Goal: Task Accomplishment & Management: Use online tool/utility

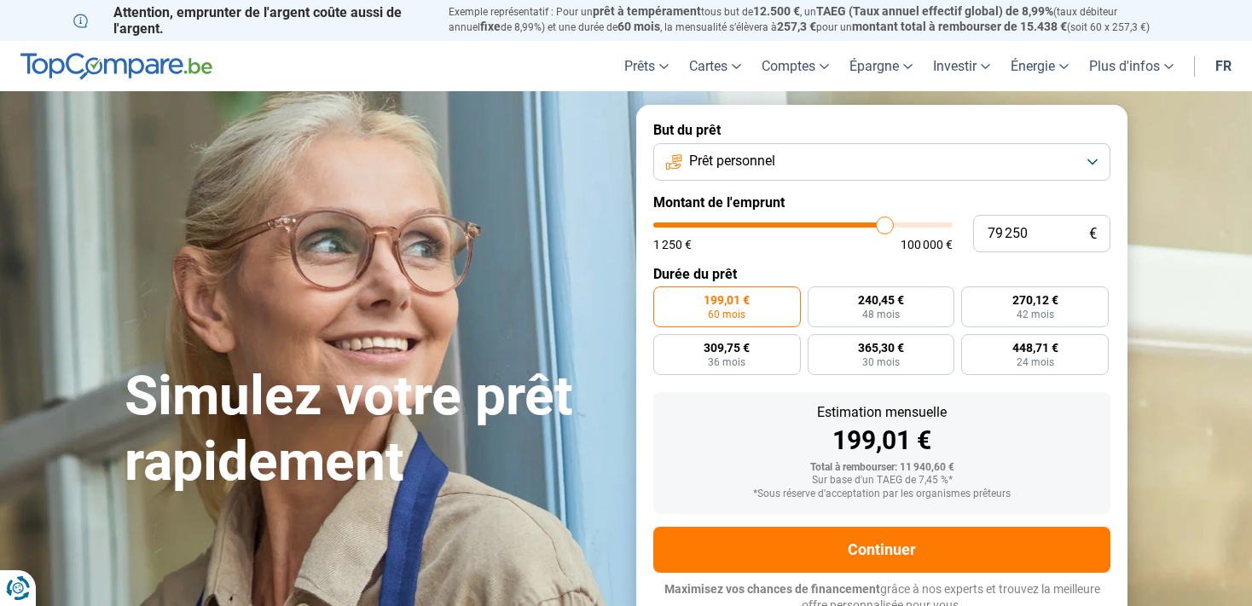
type input "79 500"
type input "79500"
type input "79 750"
type input "79750"
type input "80 000"
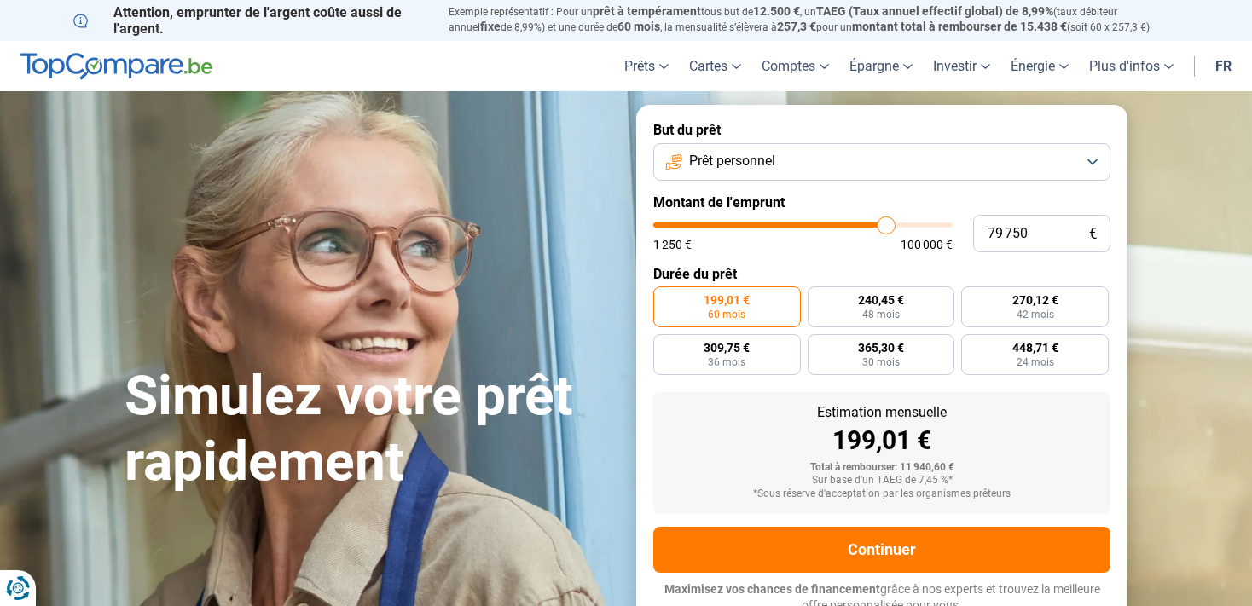
type input "80000"
type input "80 250"
type input "80250"
type input "80 750"
type input "80750"
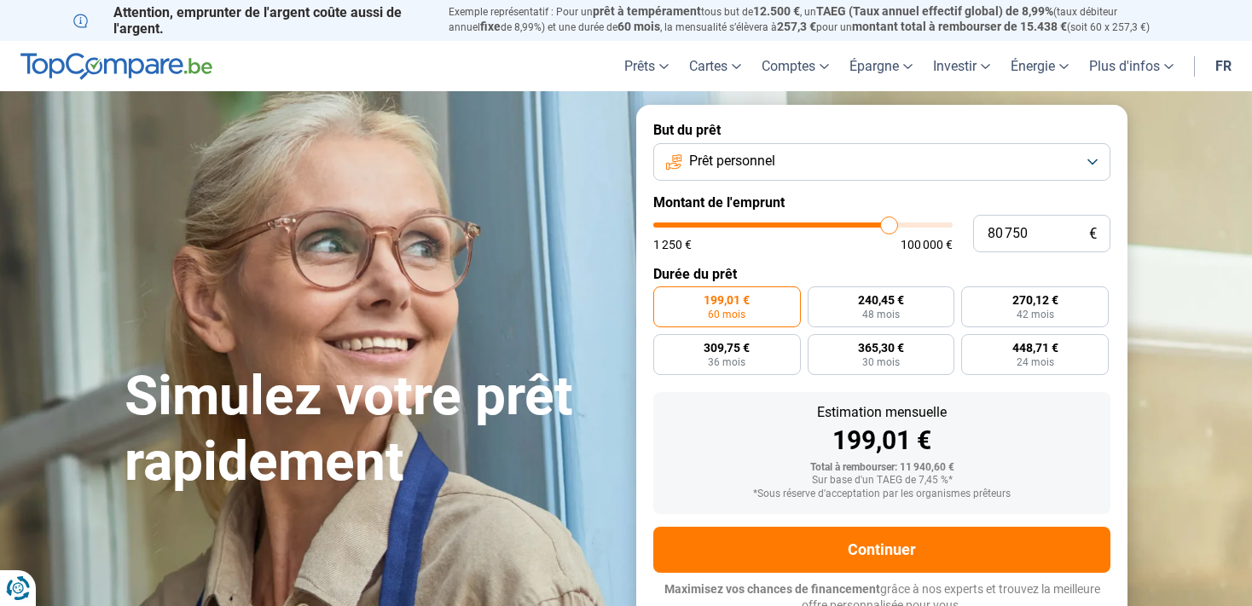
type input "81 250"
type input "81250"
type input "82 000"
type input "82000"
type input "82 250"
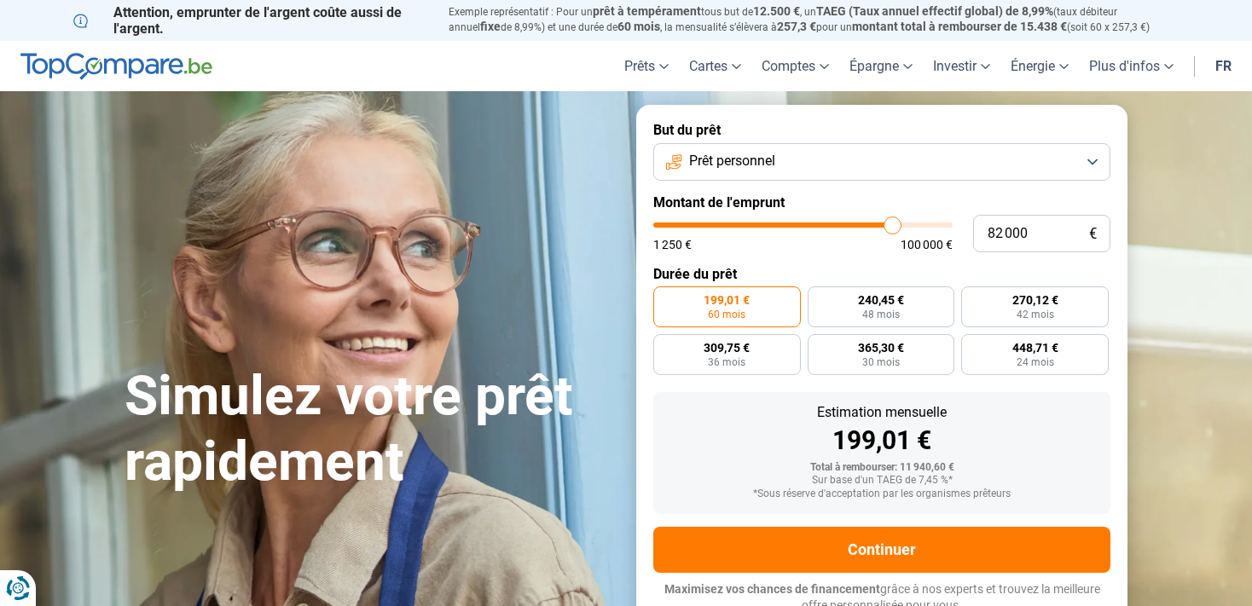
type input "82250"
type input "82 500"
type input "82500"
type input "82 750"
type input "82750"
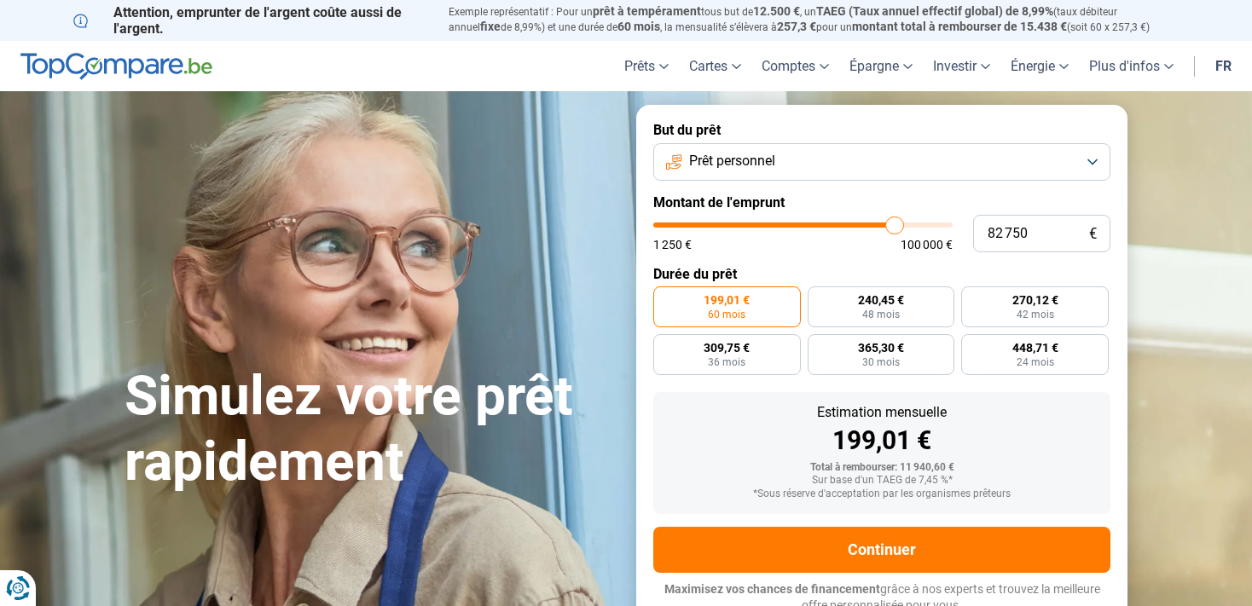
type input "83 000"
type input "83000"
type input "83 250"
type input "83250"
type input "83 500"
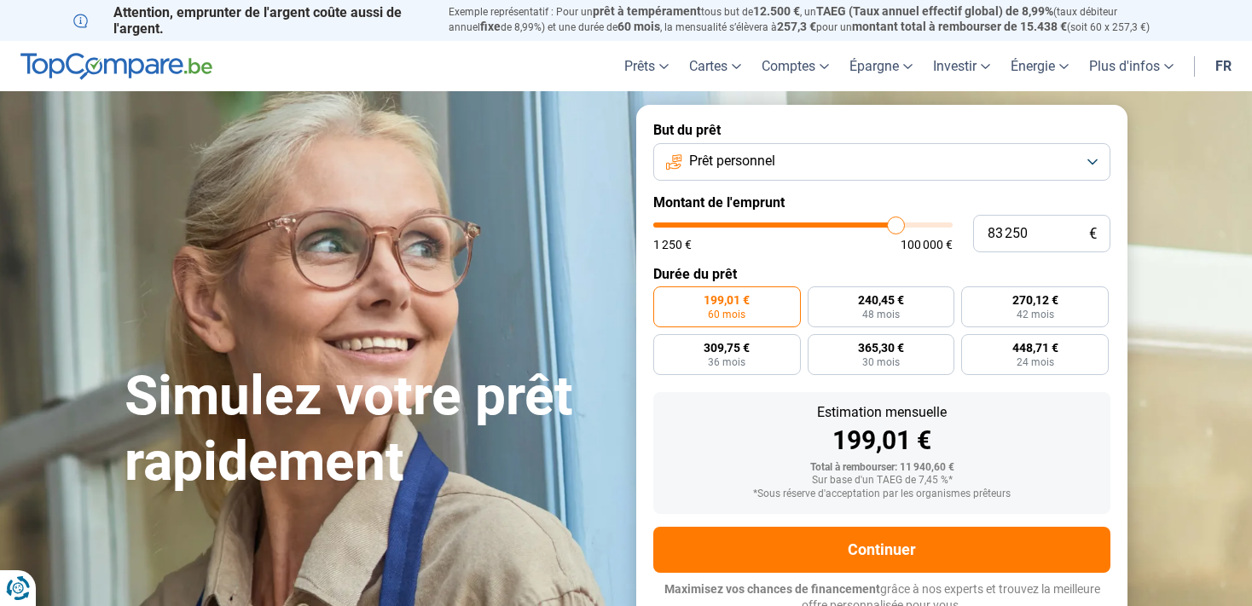
type input "83500"
type input "84 250"
type input "84250"
type input "84 500"
type input "84500"
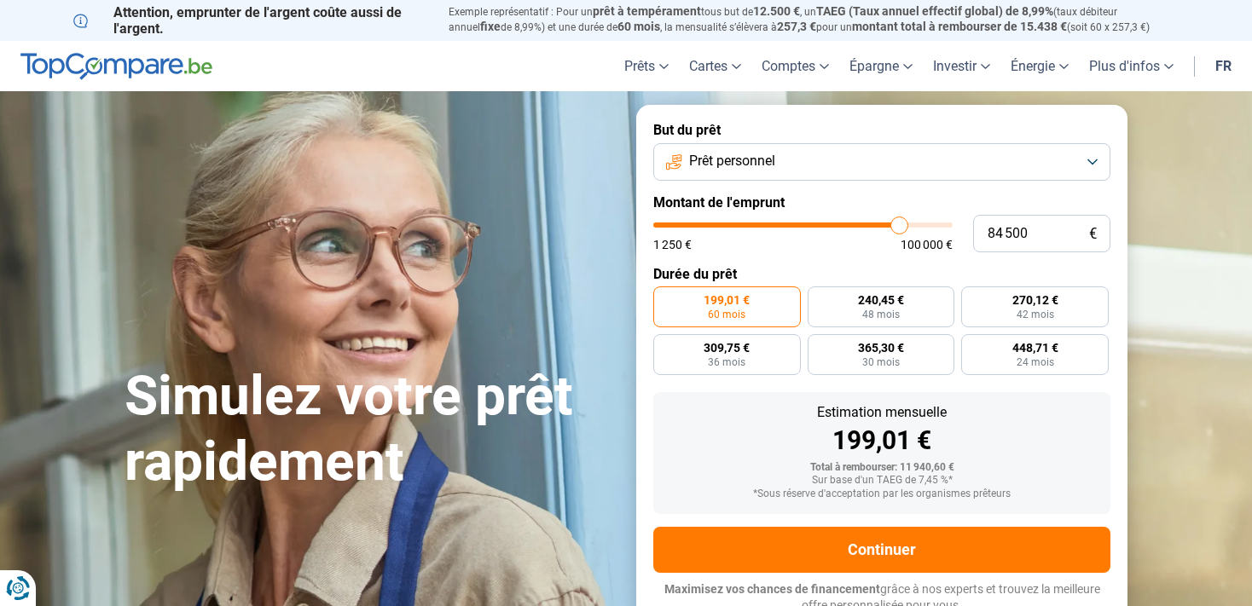
type input "84 250"
type input "84250"
type input "84 000"
type input "84000"
type input "83 750"
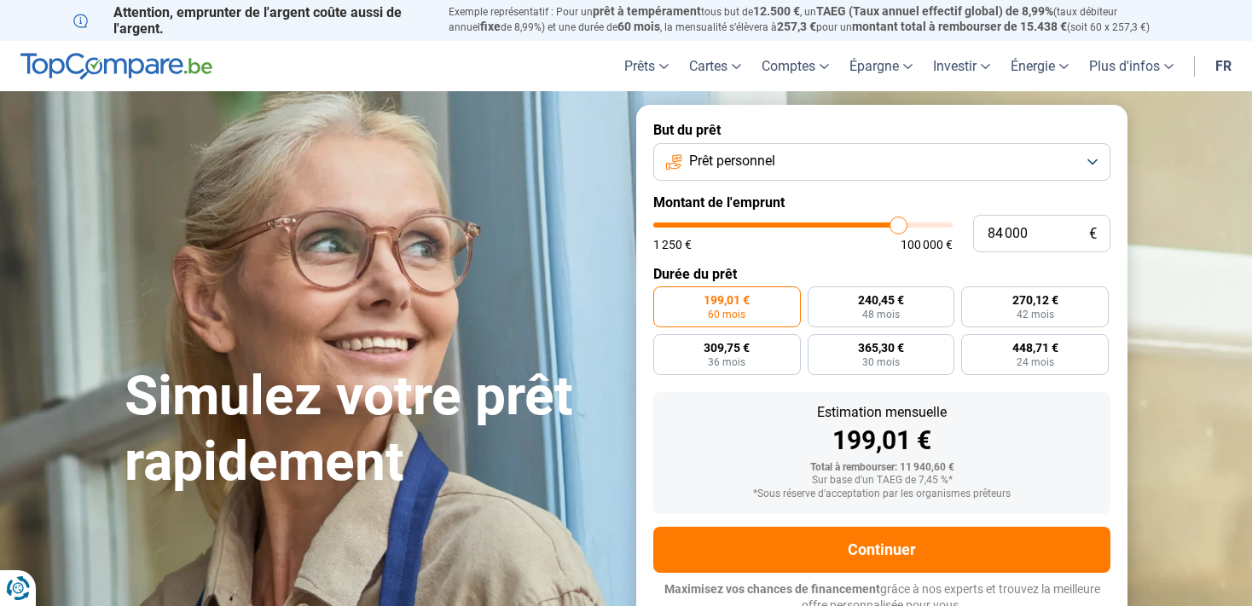
type input "83750"
type input "83 500"
type input "83500"
type input "83 250"
type input "83250"
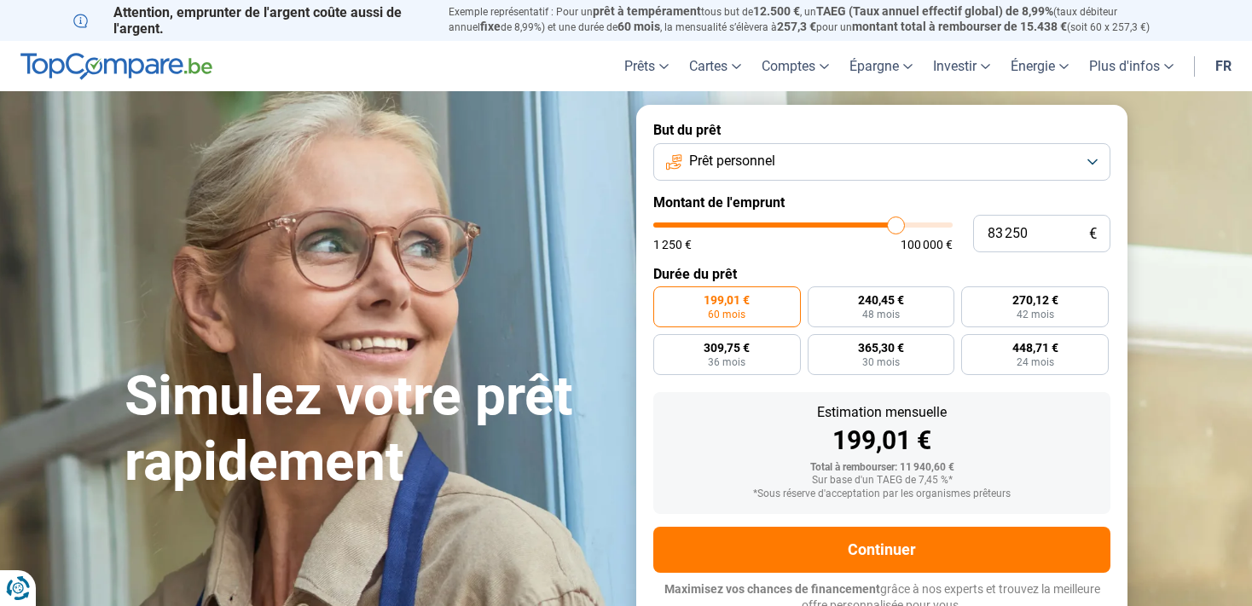
type input "83 500"
type input "83500"
type input "83 750"
type input "83750"
click at [897, 228] on input "range" at bounding box center [802, 225] width 299 height 5
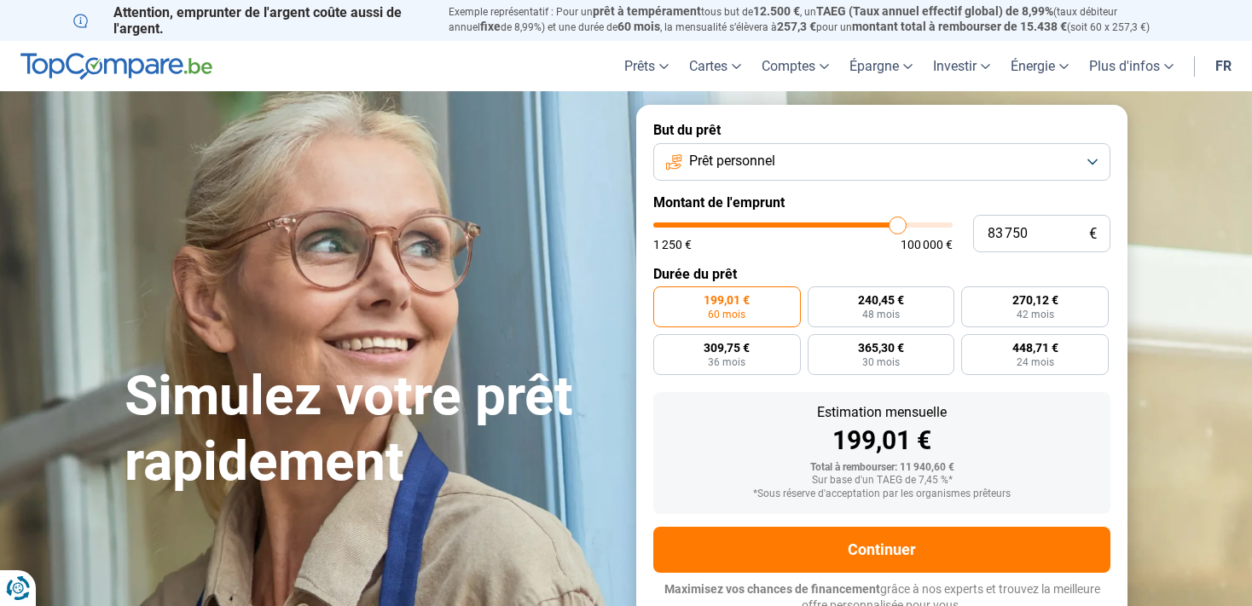
radio input "false"
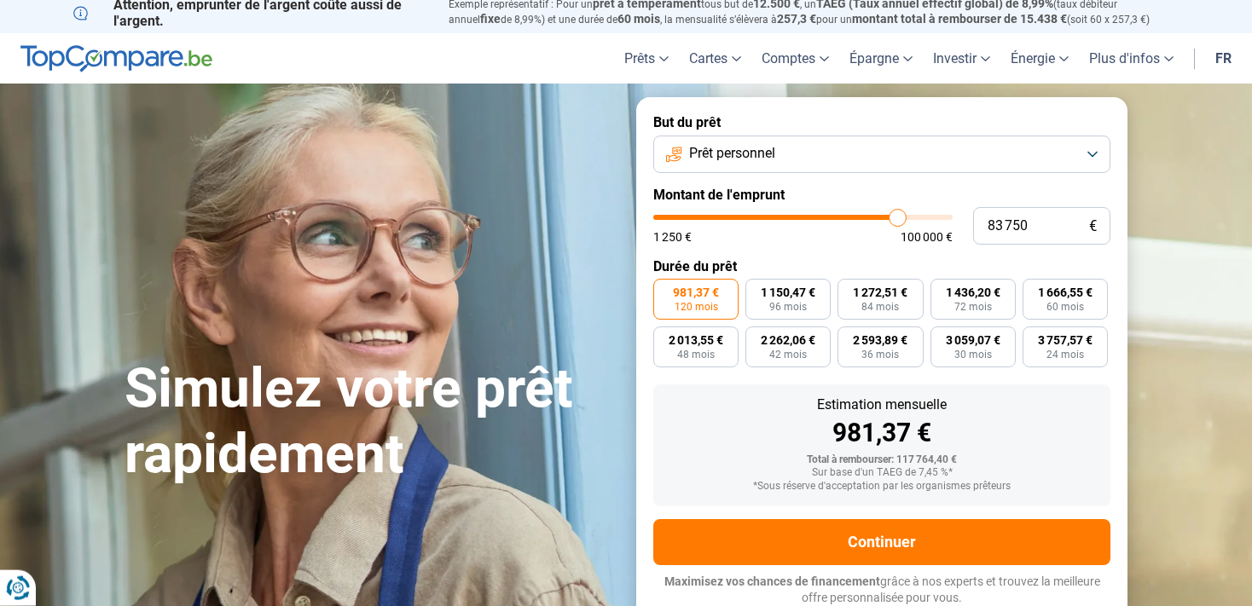
scroll to position [9, 0]
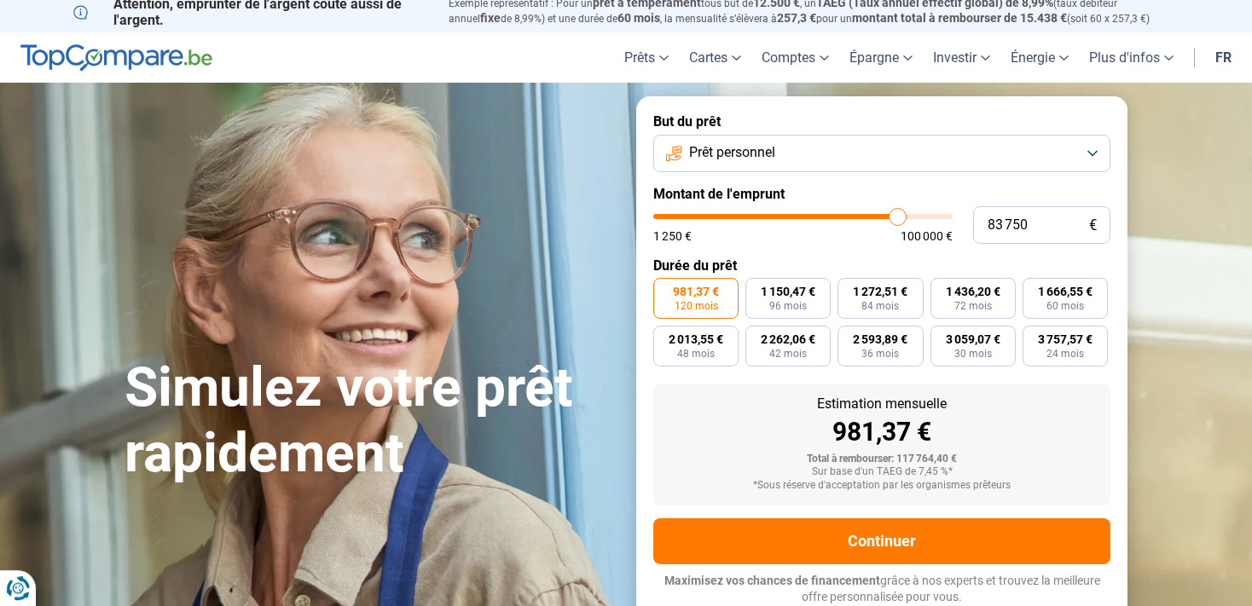
type input "78 000"
type input "78000"
click at [881, 216] on input "range" at bounding box center [802, 216] width 299 height 5
click at [869, 214] on div "78 000 € 1 250 € 100 000 €" at bounding box center [881, 225] width 457 height 38
type input "76 500"
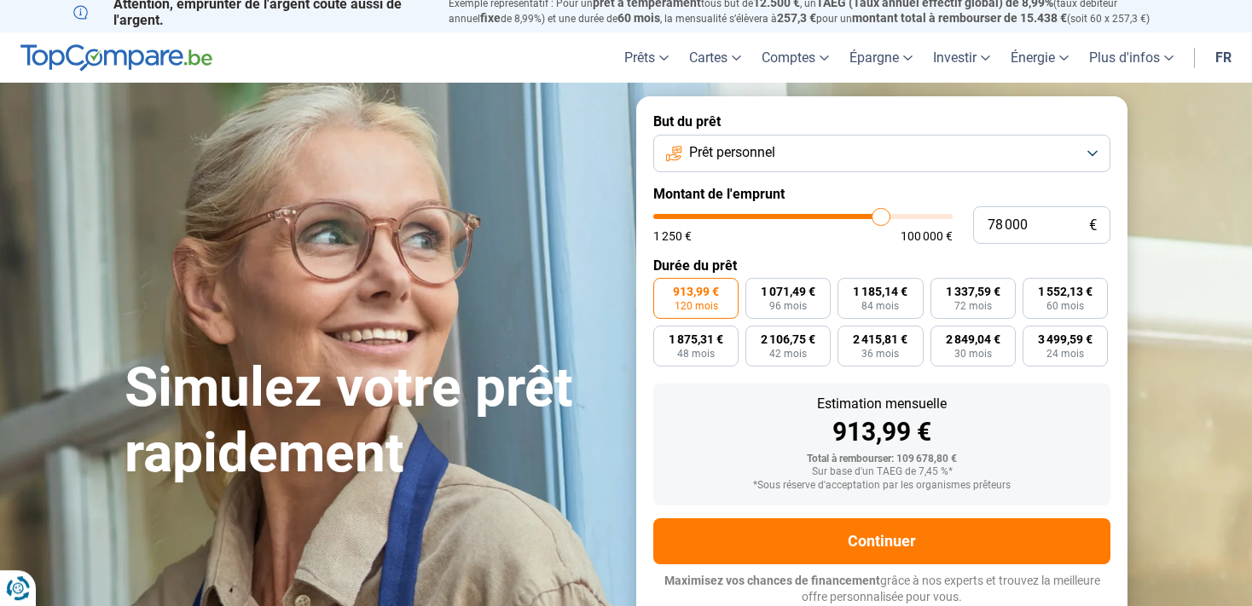
type input "76500"
type input "75 750"
type input "75750"
type input "75 250"
type input "75250"
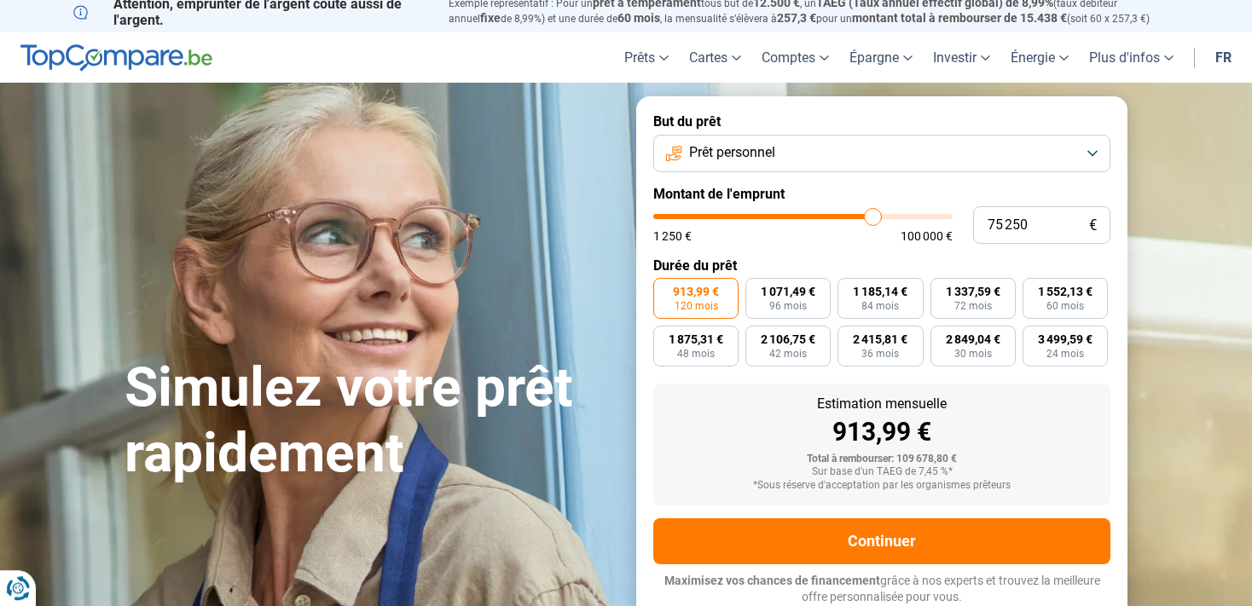
type input "74 000"
type input "74000"
type input "73 500"
type input "73500"
click at [868, 217] on input "range" at bounding box center [802, 216] width 299 height 5
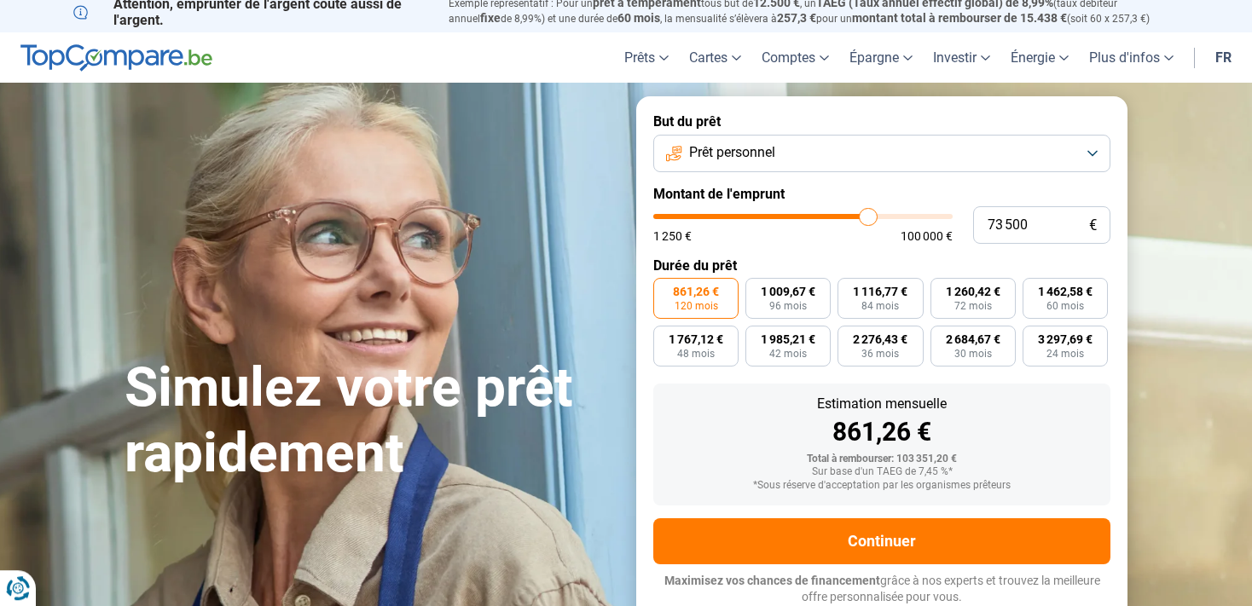
type input "75 000"
type input "75000"
click at [871, 217] on input "range" at bounding box center [802, 216] width 299 height 5
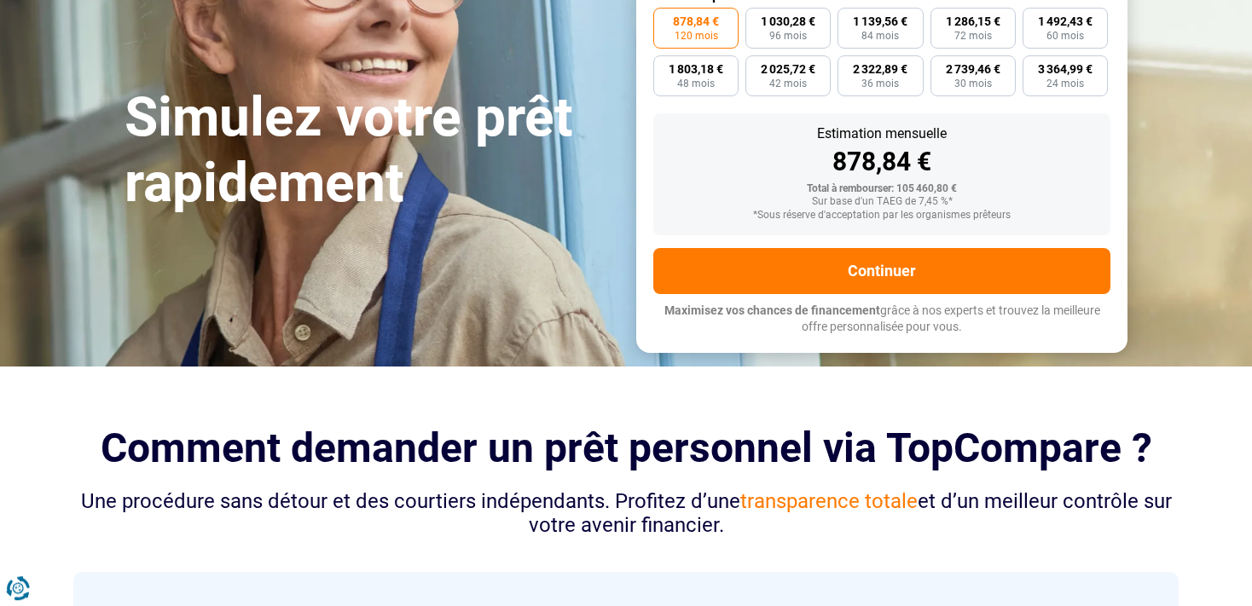
scroll to position [0, 0]
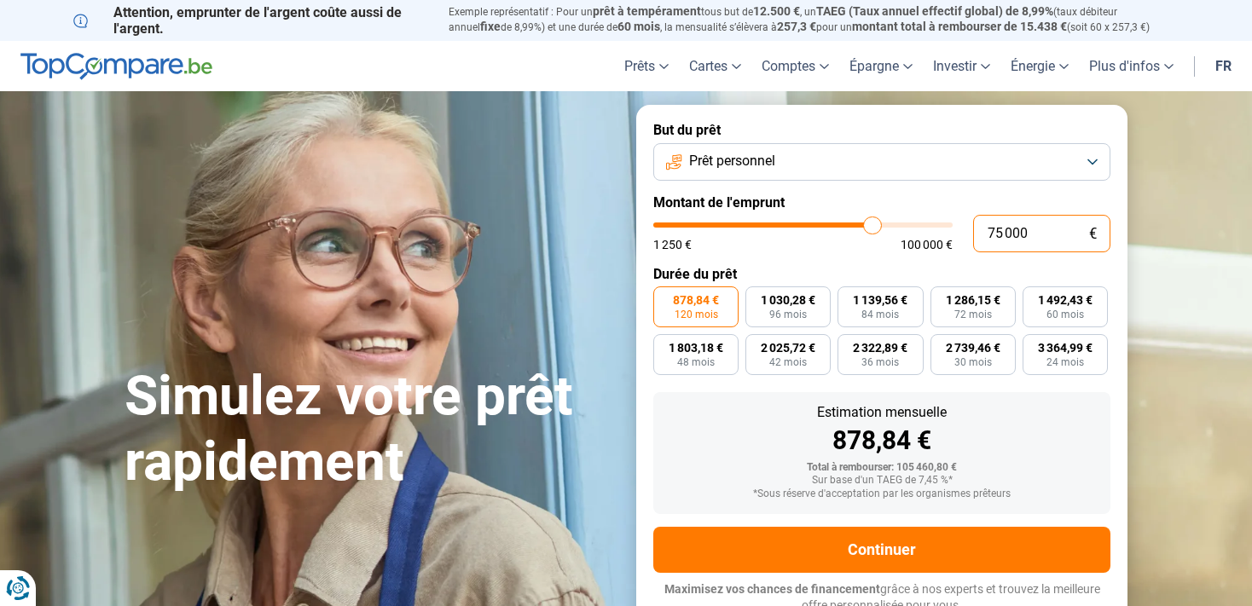
click at [1003, 233] on input "75 000" at bounding box center [1041, 234] width 137 height 38
type input "7 000"
type input "7000"
type input "0"
type input "1250"
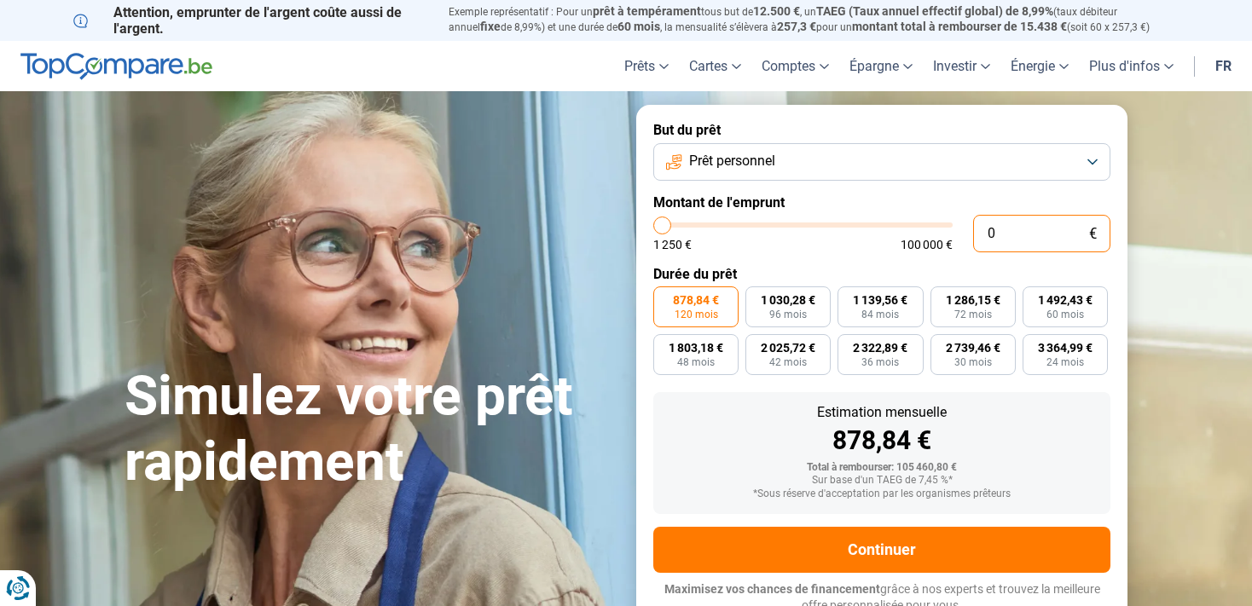
type input "8"
type input "1250"
type input "80"
type input "1250"
type input "800"
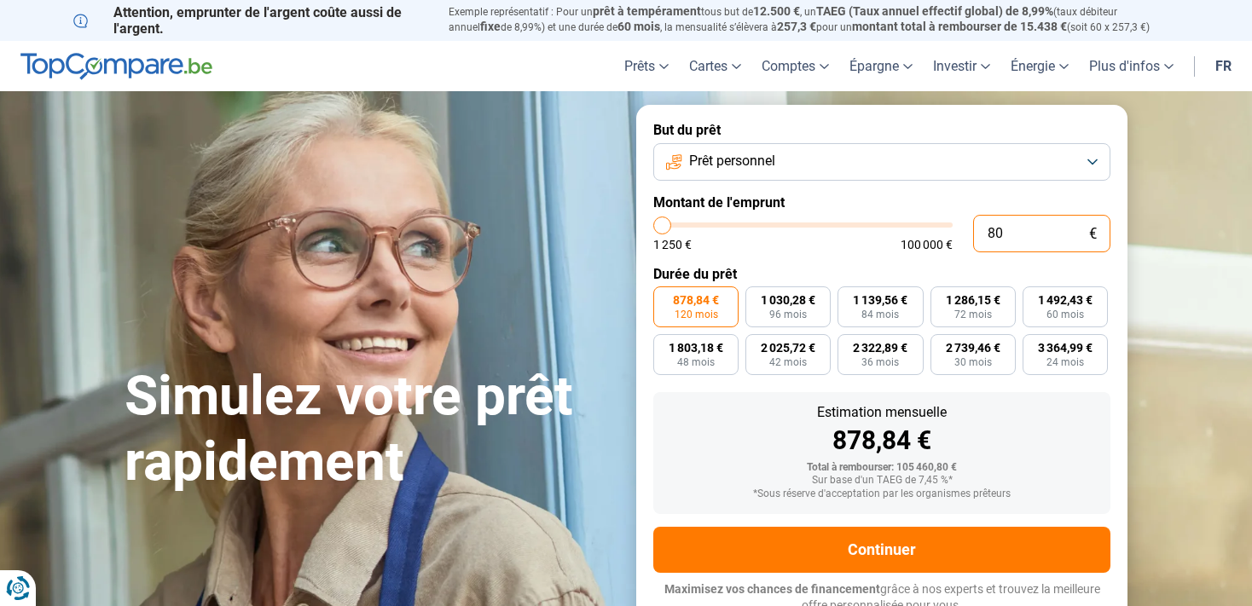
type input "1250"
type input "8 000"
type input "8000"
type input "80 000"
type input "80000"
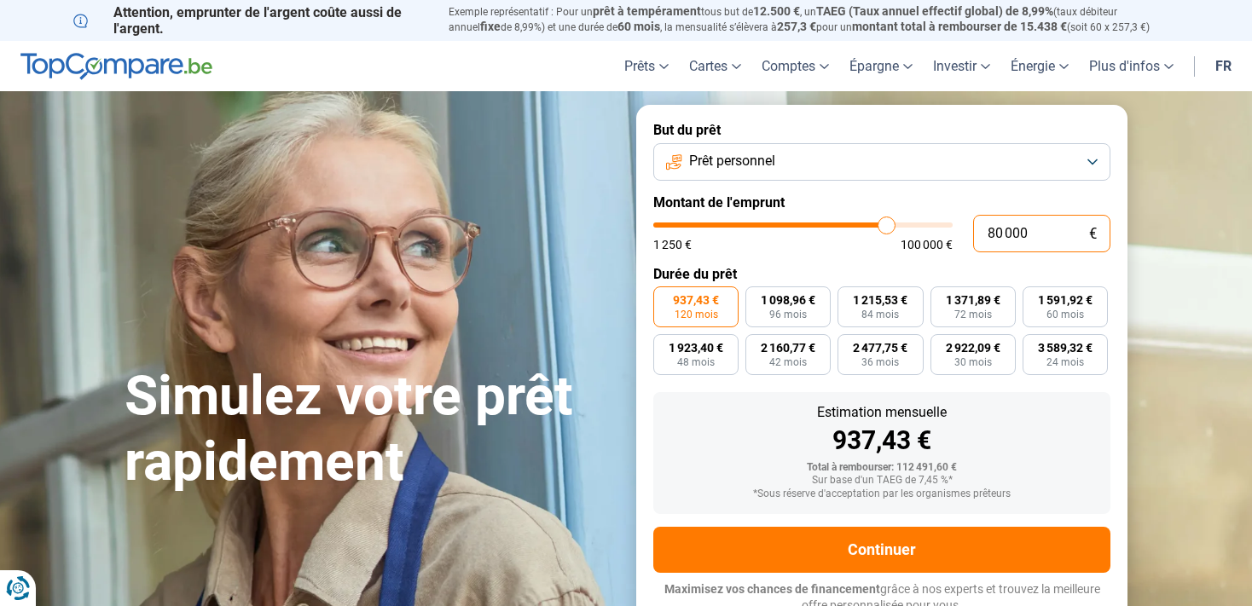
type input "80 000"
click at [1093, 163] on button "Prêt personnel" at bounding box center [881, 162] width 457 height 38
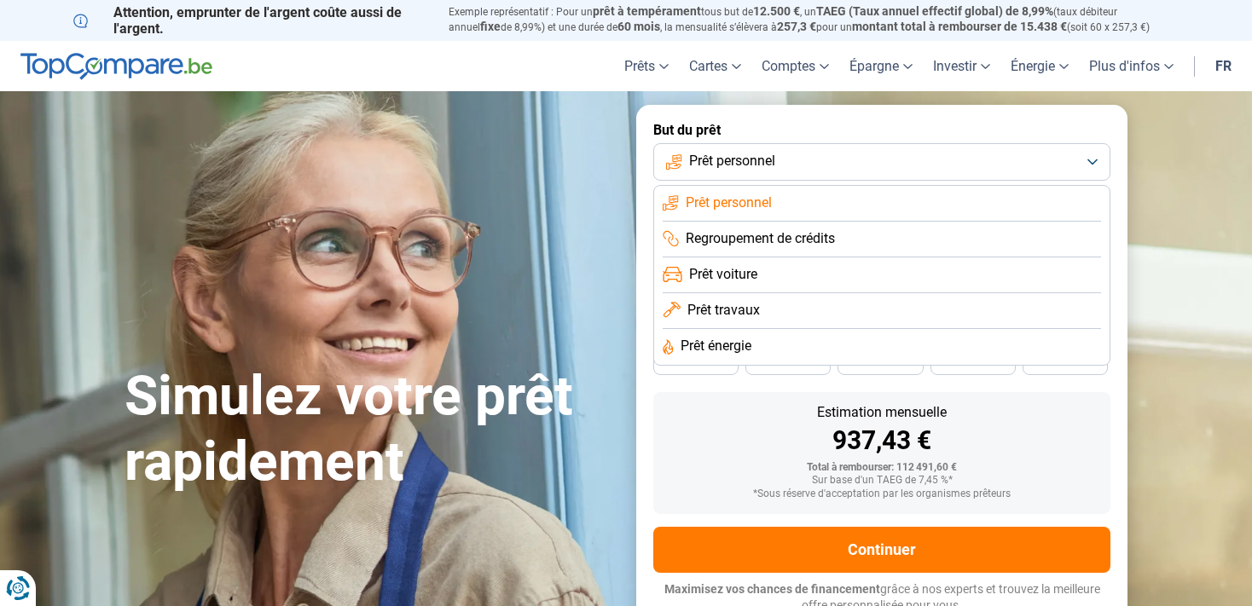
click at [738, 308] on span "Prêt travaux" at bounding box center [723, 310] width 72 height 19
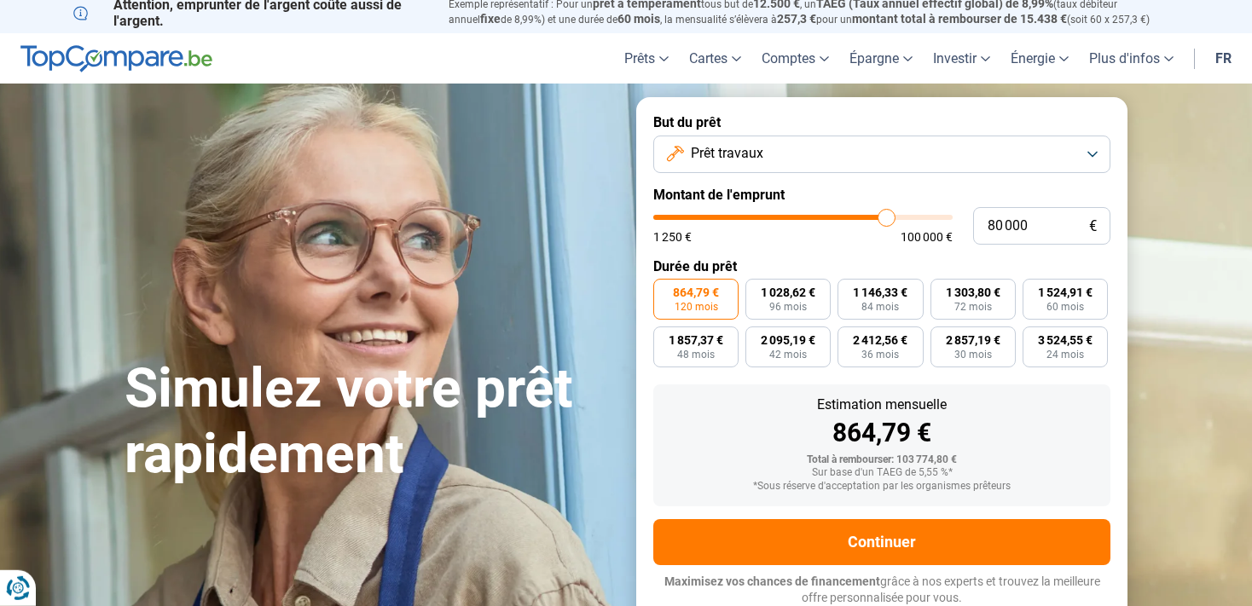
scroll to position [9, 0]
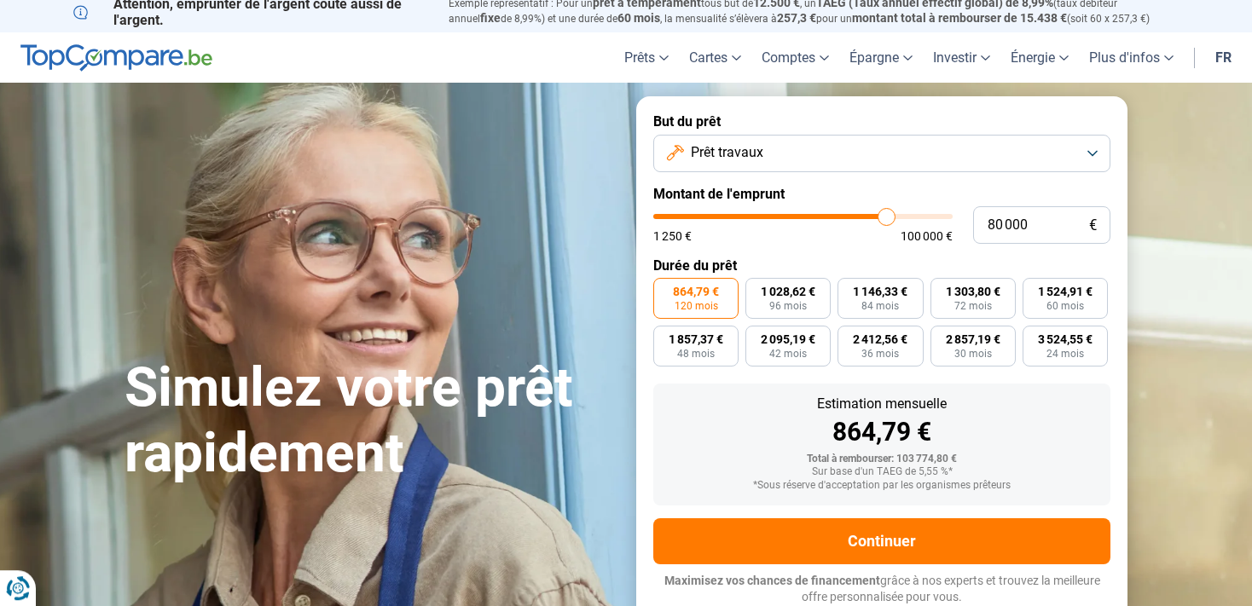
click at [1094, 148] on button "Prêt travaux" at bounding box center [881, 154] width 457 height 38
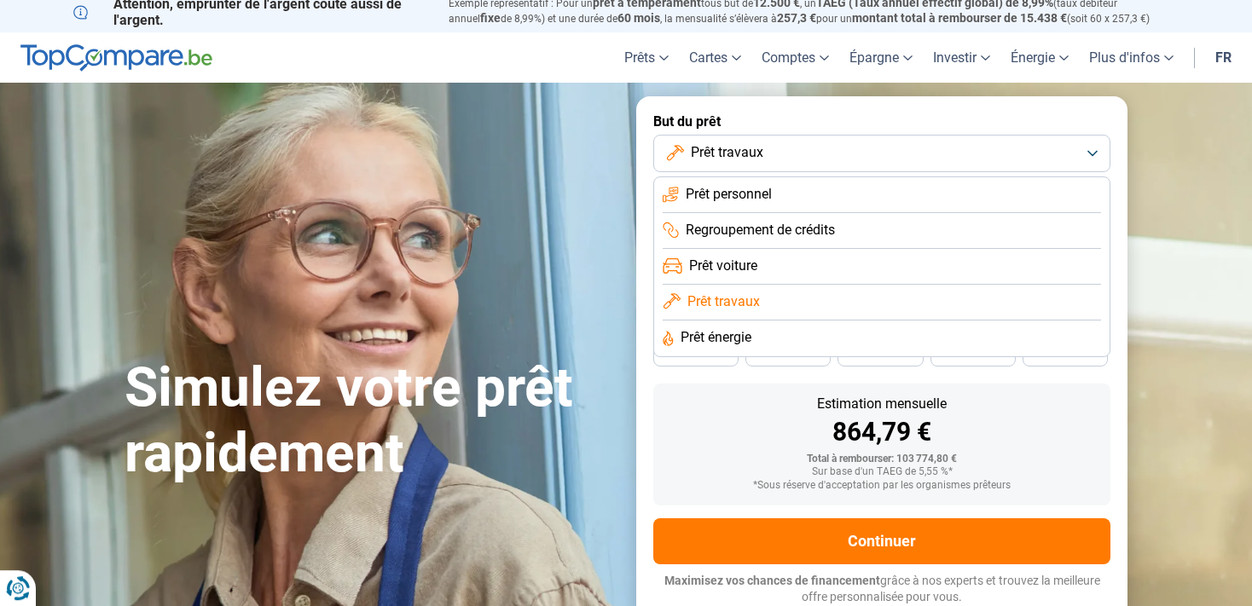
click at [734, 334] on span "Prêt énergie" at bounding box center [715, 337] width 71 height 19
